Goal: Task Accomplishment & Management: Use online tool/utility

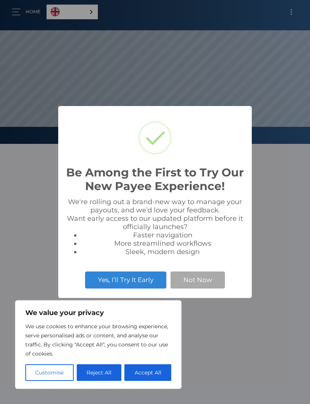
scroll to position [144, 310]
click at [141, 376] on button "Accept All" at bounding box center [148, 372] width 47 height 17
checkbox input "true"
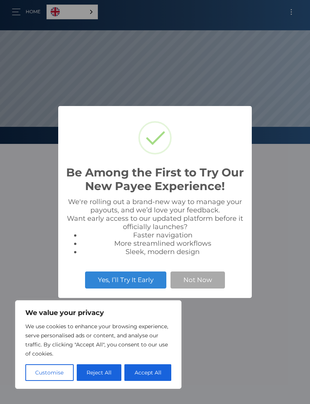
checkbox input "true"
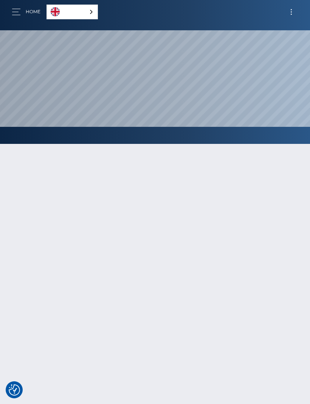
click at [289, 10] on button "Toggle navigation" at bounding box center [292, 12] width 14 height 10
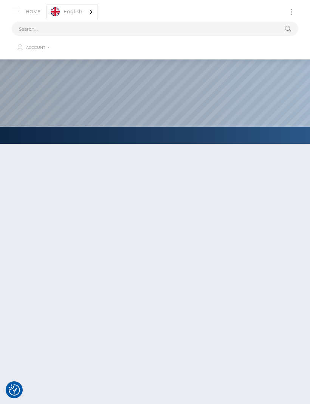
click at [39, 53] on link "Account" at bounding box center [155, 48] width 286 height 16
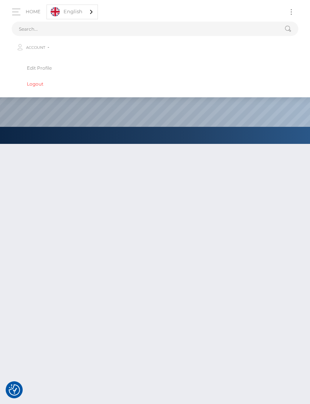
click at [58, 176] on div at bounding box center [155, 311] width 310 height 357
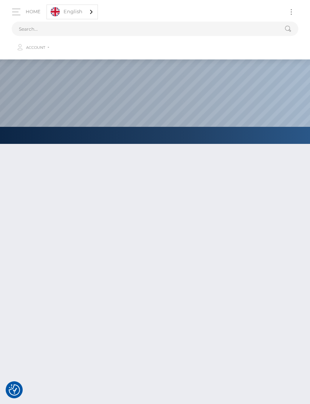
click at [115, 245] on div at bounding box center [155, 311] width 310 height 357
click at [73, 150] on div at bounding box center [155, 311] width 310 height 357
click at [289, 14] on button "Toggle navigation" at bounding box center [292, 12] width 14 height 10
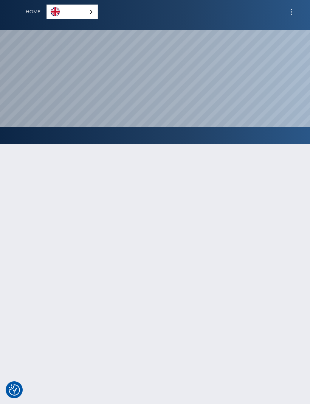
click at [17, 8] on button "button" at bounding box center [19, 12] width 14 height 10
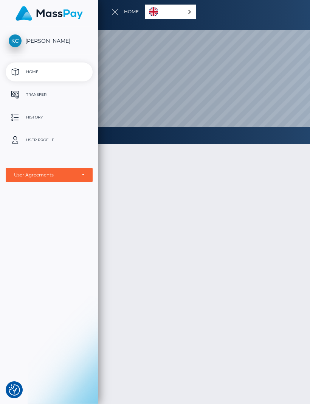
click at [56, 101] on link "Transfer" at bounding box center [49, 94] width 87 height 19
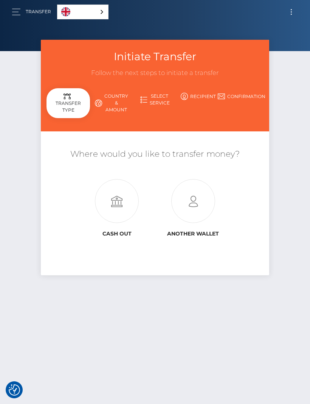
click at [114, 215] on icon at bounding box center [117, 201] width 76 height 44
